Goal: Task Accomplishment & Management: Manage account settings

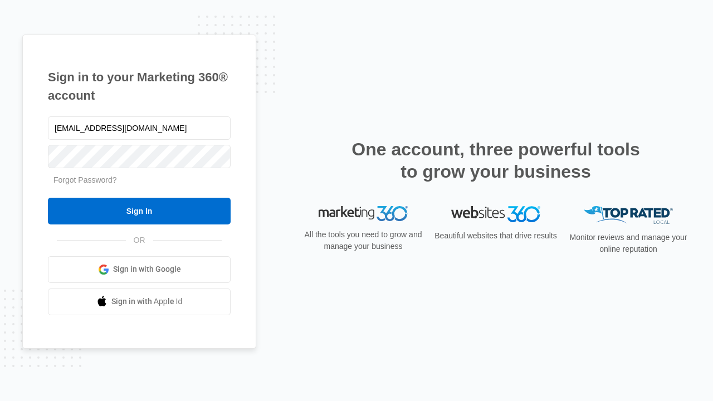
type input "dankie614@gmail.com"
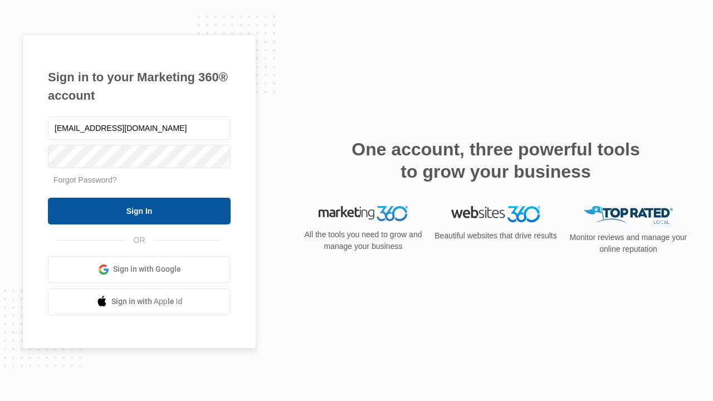
click at [139, 210] on input "Sign In" at bounding box center [139, 211] width 183 height 27
